Goal: Information Seeking & Learning: Understand process/instructions

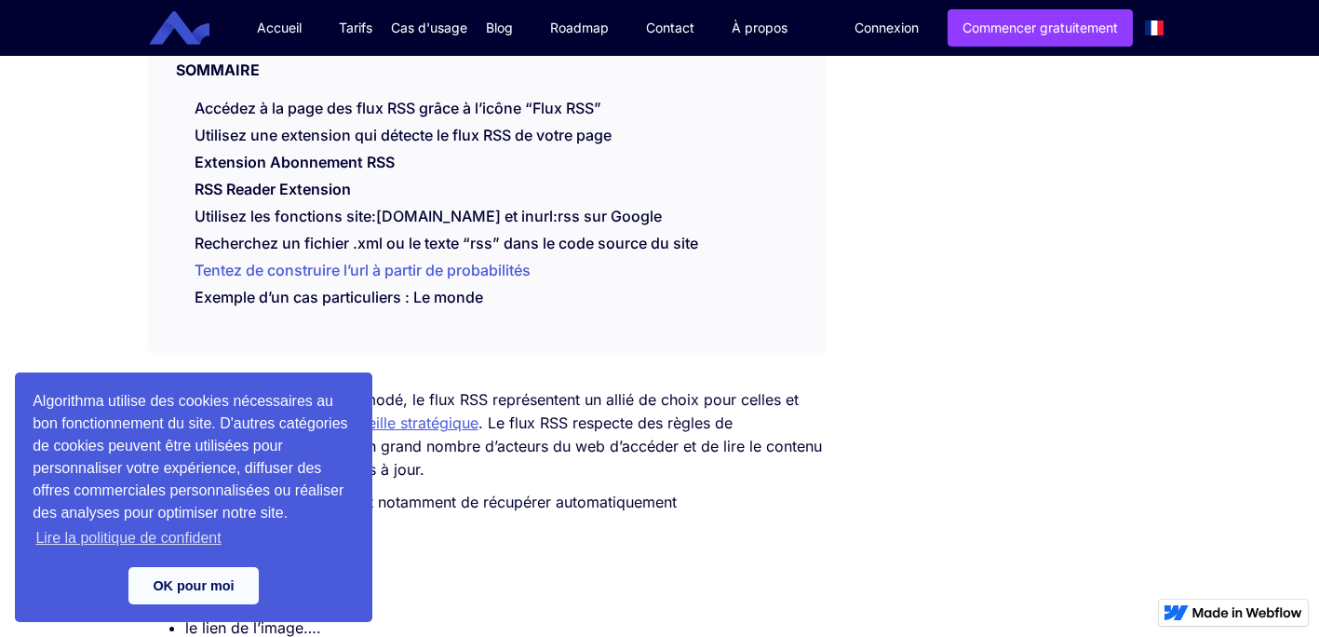
scroll to position [558, 0]
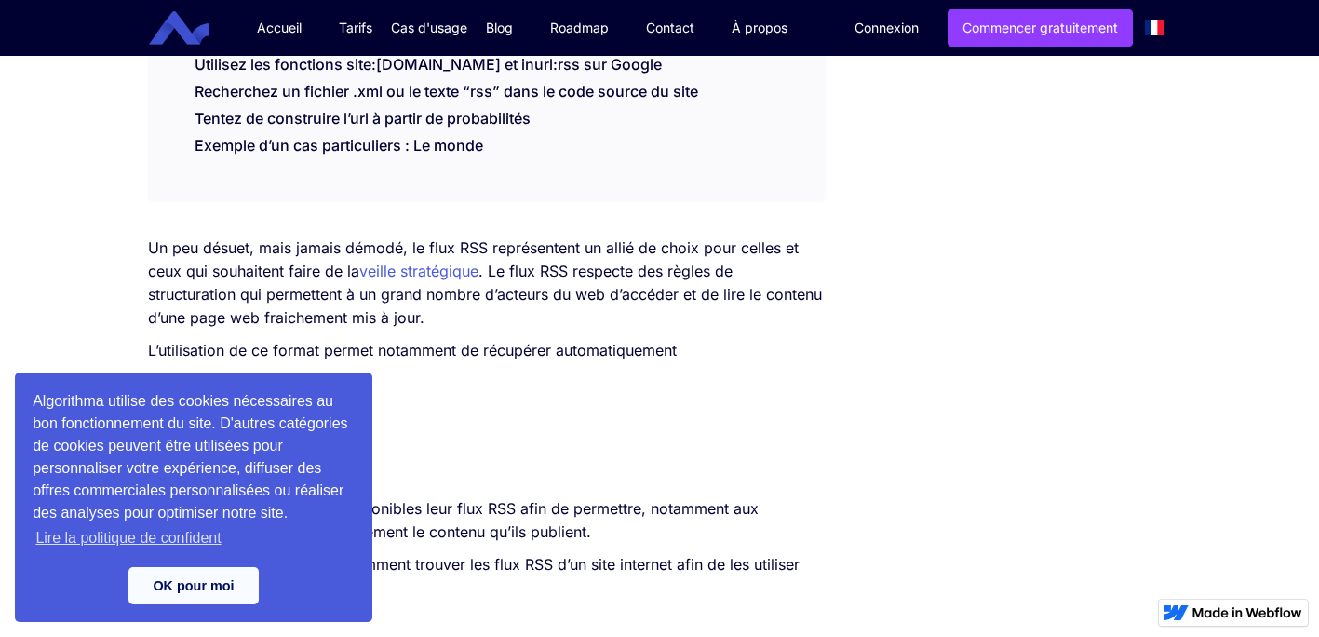
click at [228, 595] on link "OK pour moi" at bounding box center [193, 585] width 130 height 37
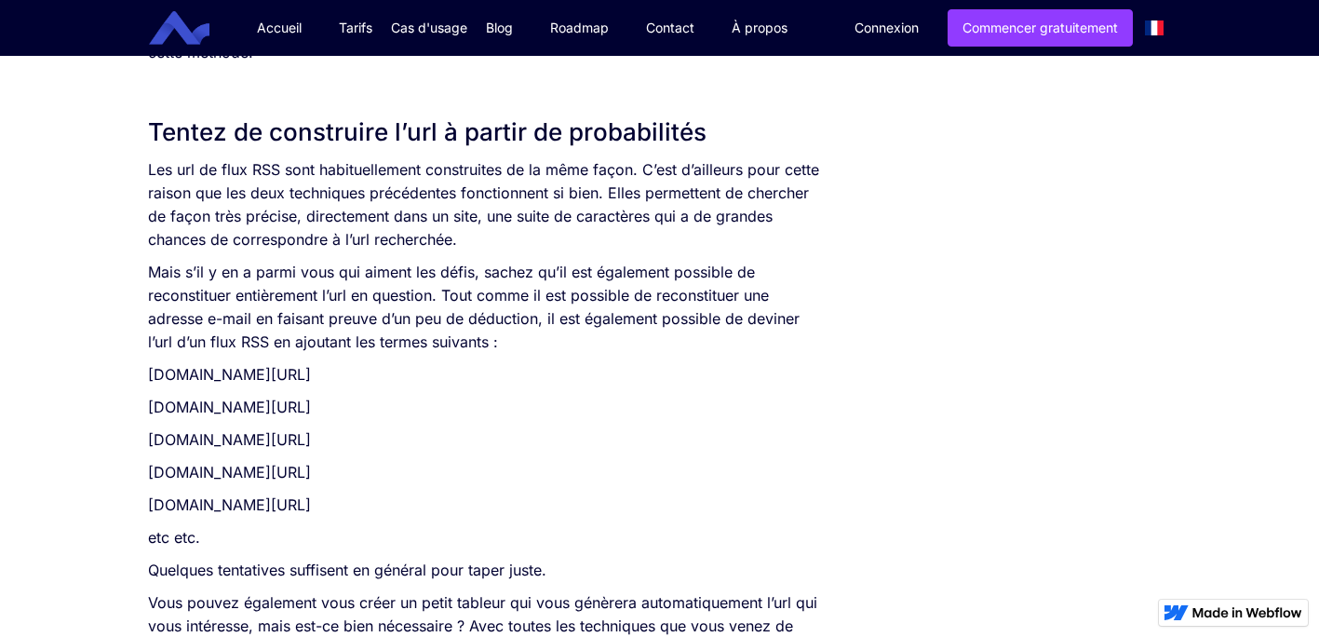
scroll to position [2606, 0]
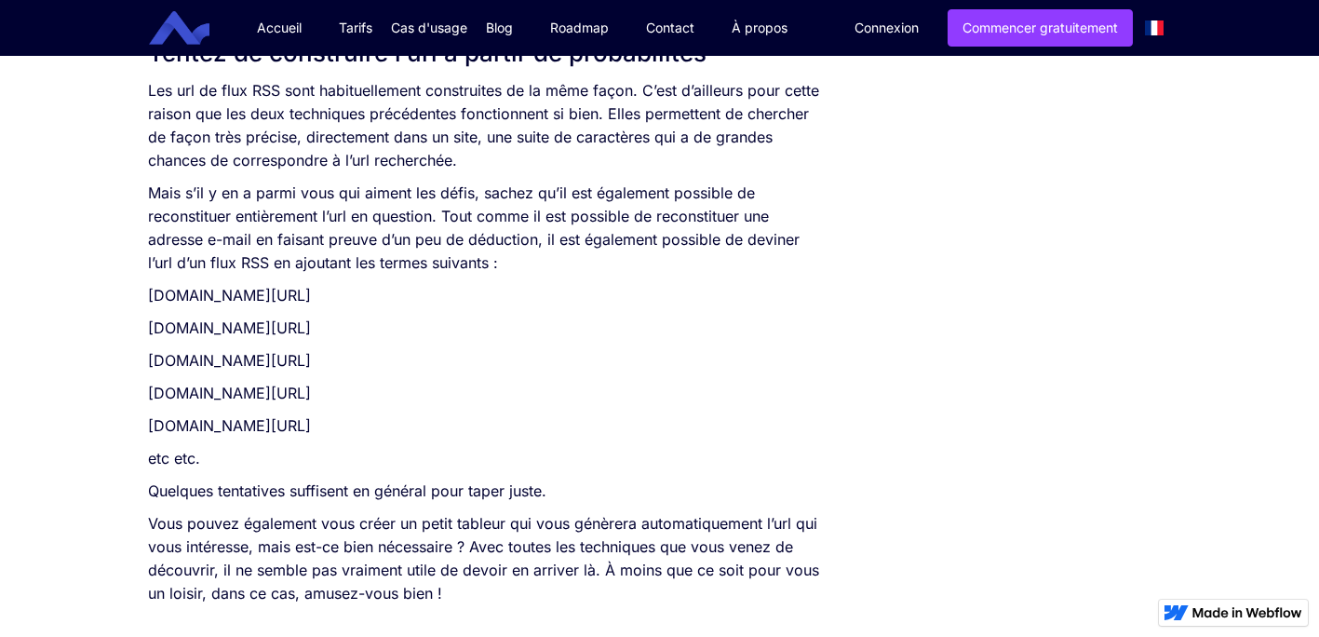
drag, startPoint x: 1081, startPoint y: 590, endPoint x: 887, endPoint y: 429, distance: 251.8
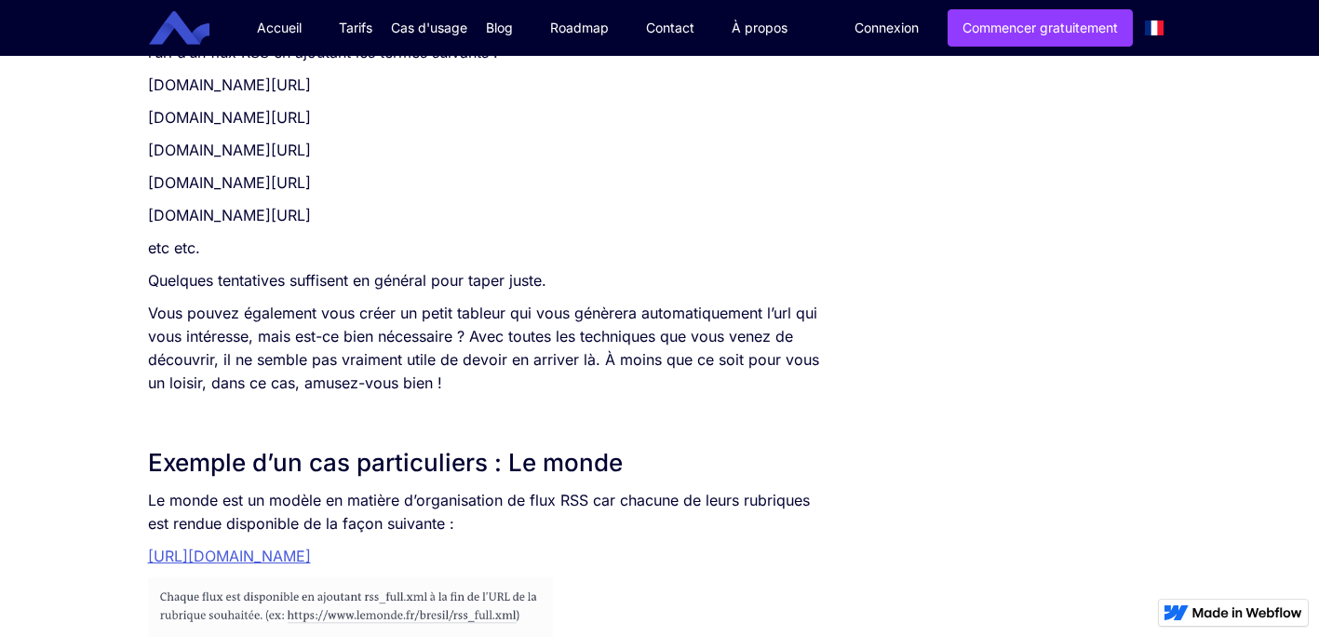
scroll to position [2885, 0]
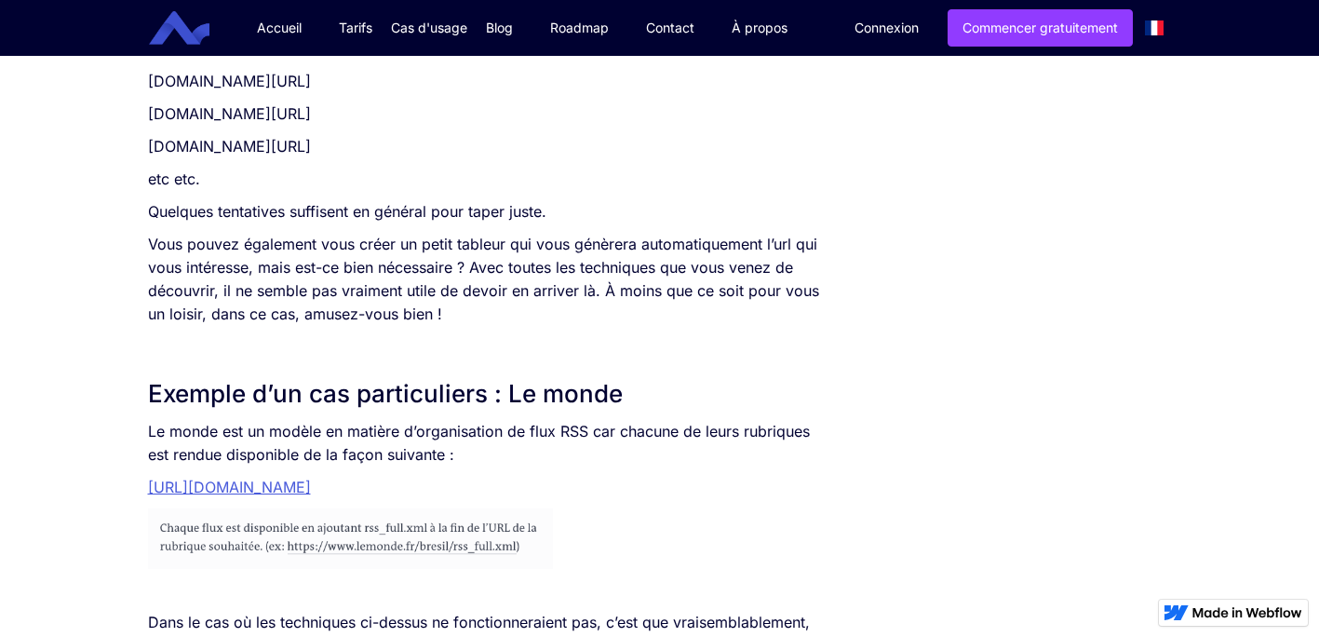
click at [311, 490] on link "[URL][DOMAIN_NAME]" at bounding box center [229, 486] width 163 height 19
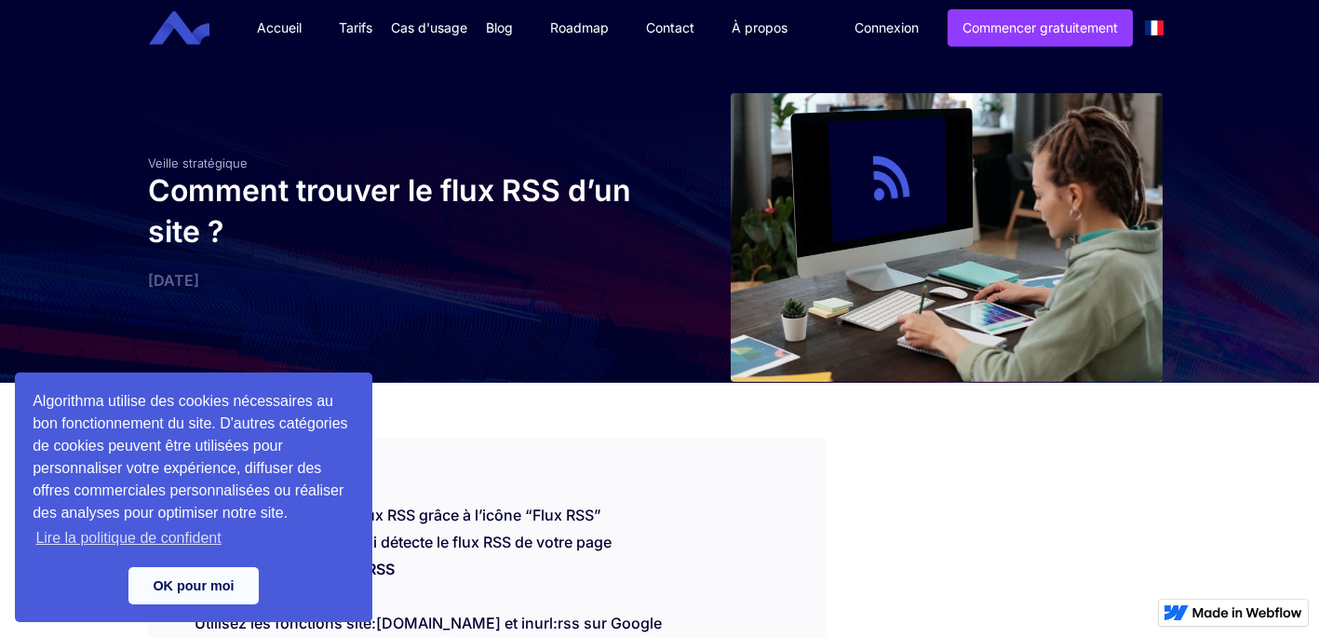
drag, startPoint x: 649, startPoint y: 490, endPoint x: 687, endPoint y: 479, distance: 39.5
click at [649, 490] on div "SOMMAIRE Accédez à la page des flux RSS grâce à l’icône “Flux RSS” Utilisez une…" at bounding box center [486, 597] width 677 height 319
click at [204, 591] on link "OK pour moi" at bounding box center [193, 585] width 130 height 37
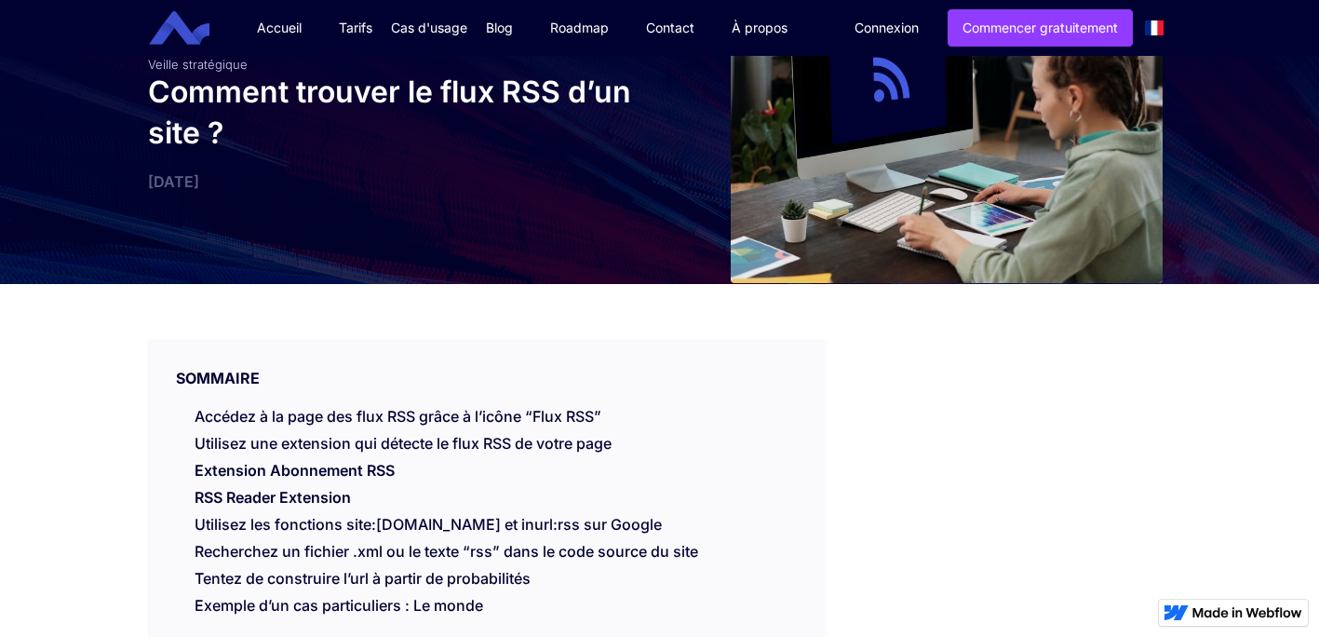
scroll to position [93, 0]
